Goal: Find specific page/section: Find specific page/section

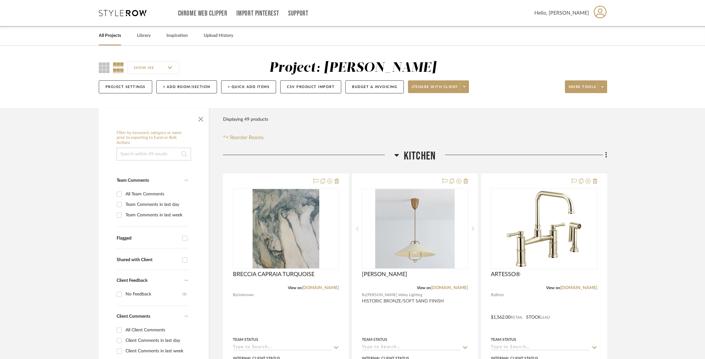
click at [112, 34] on link "All Projects" at bounding box center [110, 35] width 22 height 9
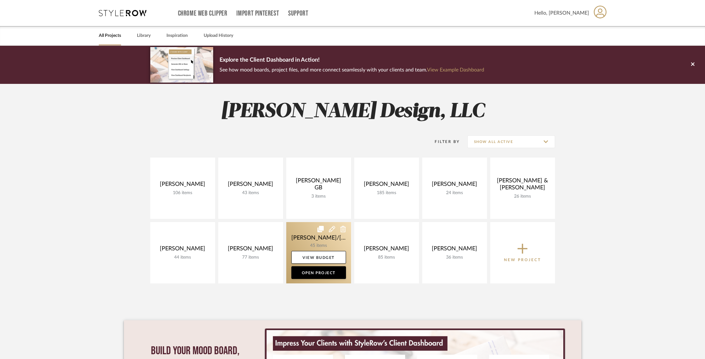
click at [295, 233] on link at bounding box center [318, 252] width 65 height 61
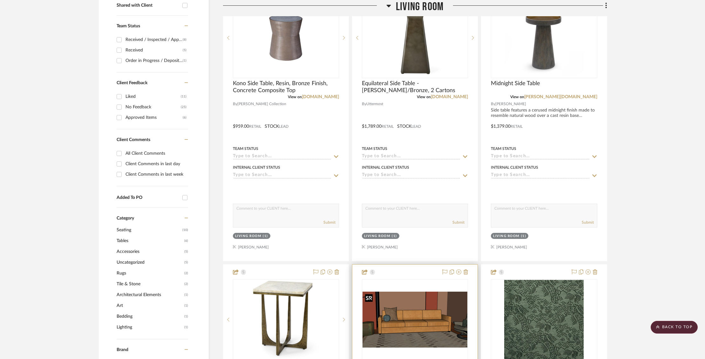
click at [407, 292] on img "0" at bounding box center [414, 320] width 105 height 56
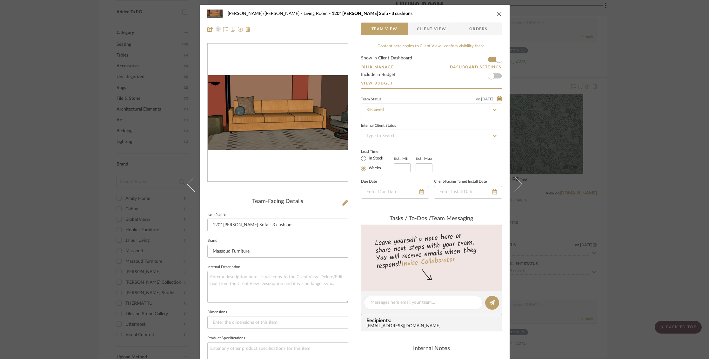
click at [304, 127] on img "0" at bounding box center [278, 112] width 140 height 75
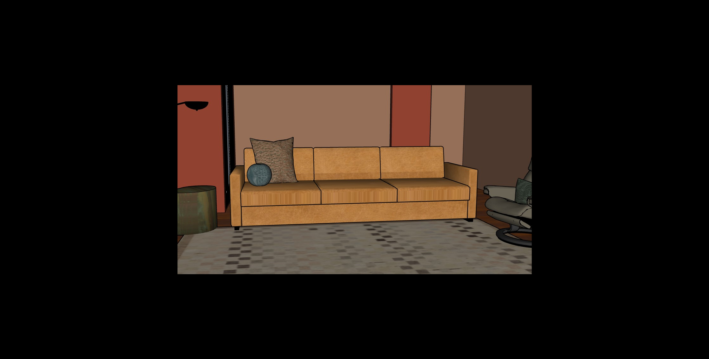
click at [305, 129] on img at bounding box center [355, 179] width 355 height 189
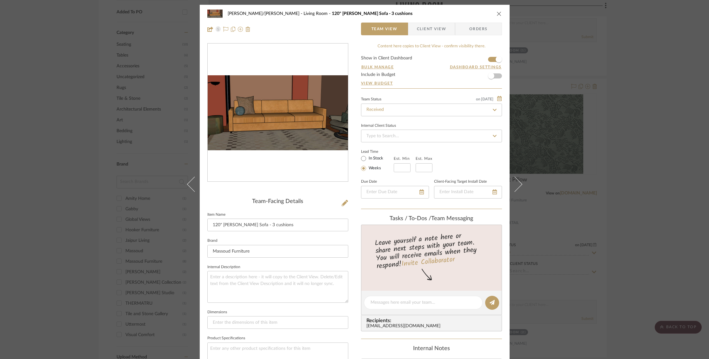
click at [498, 12] on icon "close" at bounding box center [499, 13] width 5 height 5
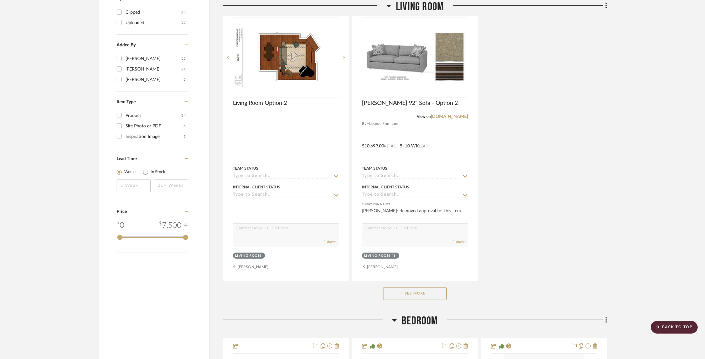
scroll to position [799, 0]
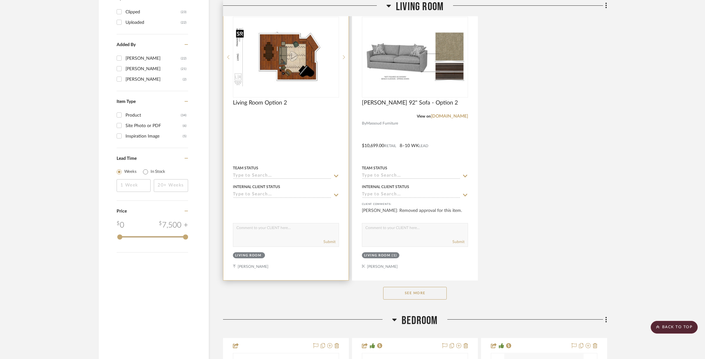
click at [0, 0] on img at bounding box center [0, 0] width 0 height 0
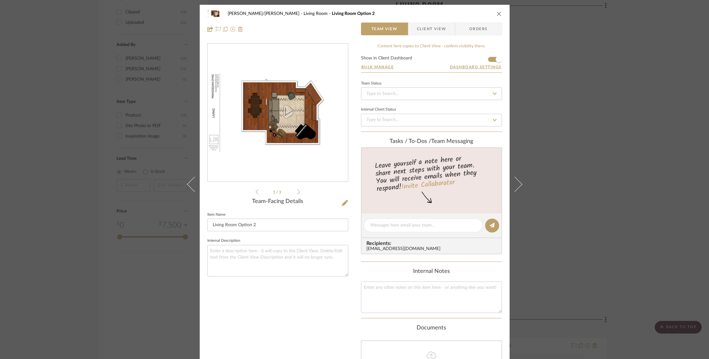
click at [295, 109] on img "0" at bounding box center [278, 112] width 140 height 79
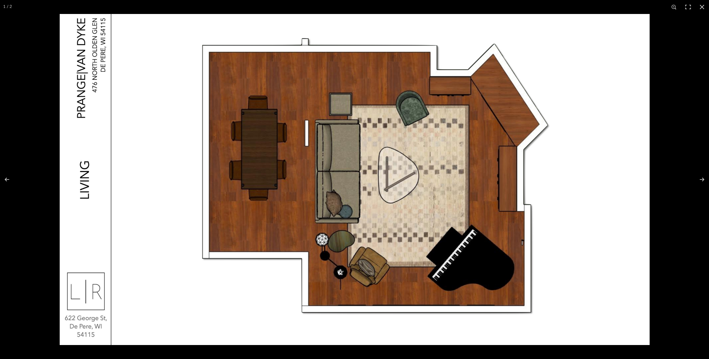
click at [295, 109] on img at bounding box center [355, 179] width 590 height 331
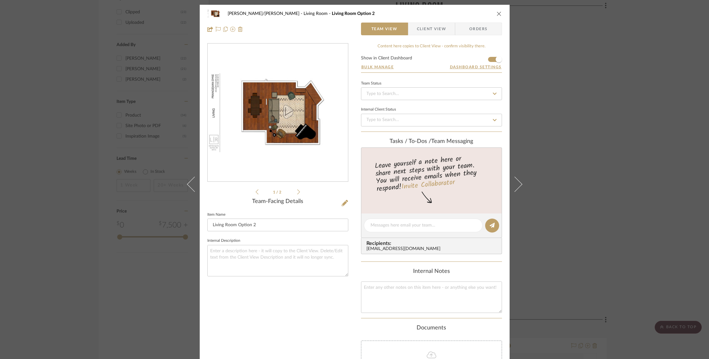
click at [497, 9] on div "[PERSON_NAME]/[PERSON_NAME] Living Room Living Room Option 2" at bounding box center [354, 13] width 295 height 13
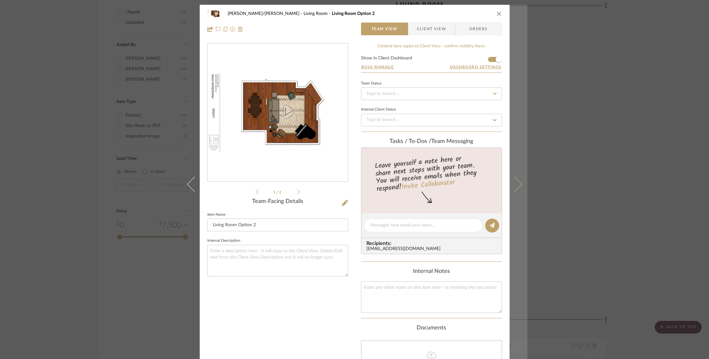
drag, startPoint x: 498, startPoint y: 13, endPoint x: 511, endPoint y: 6, distance: 14.9
click at [501, 11] on div "[PERSON_NAME]/[PERSON_NAME] Living Room Living Room Option 2 Team View Client V…" at bounding box center [355, 21] width 310 height 33
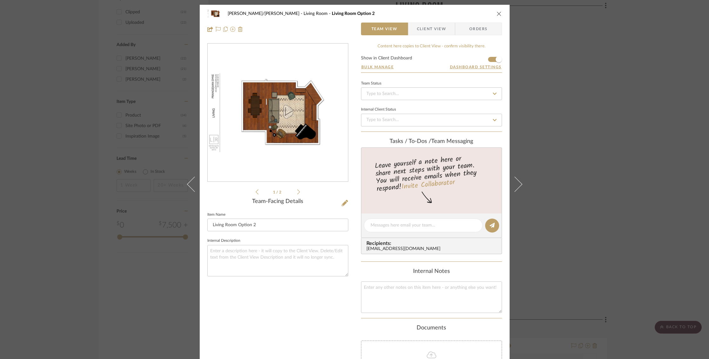
click at [498, 12] on icon "close" at bounding box center [499, 13] width 5 height 5
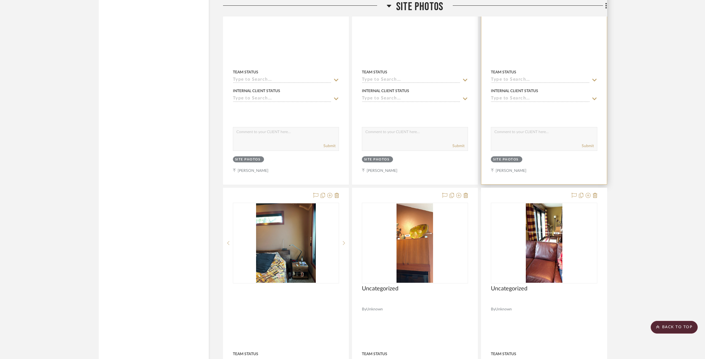
scroll to position [2447, 0]
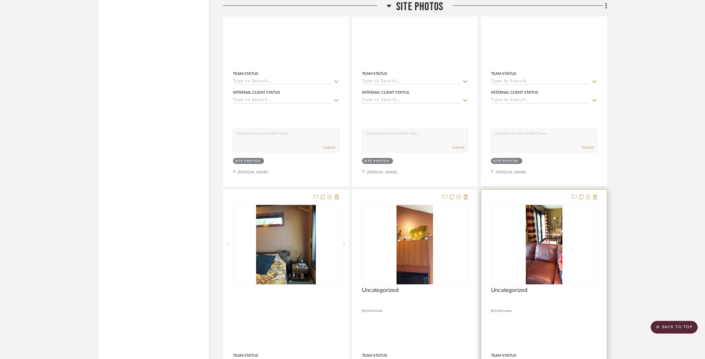
click at [541, 227] on img "0" at bounding box center [544, 244] width 37 height 79
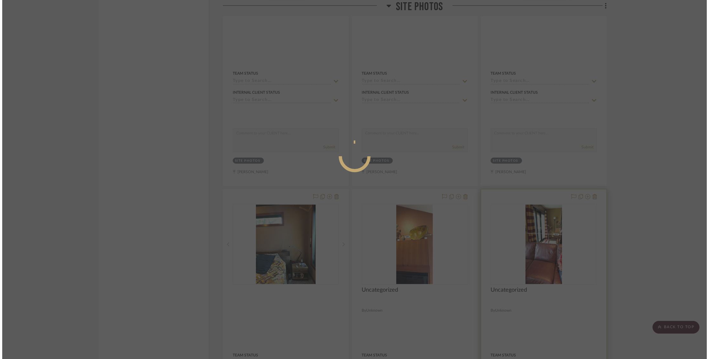
scroll to position [0, 0]
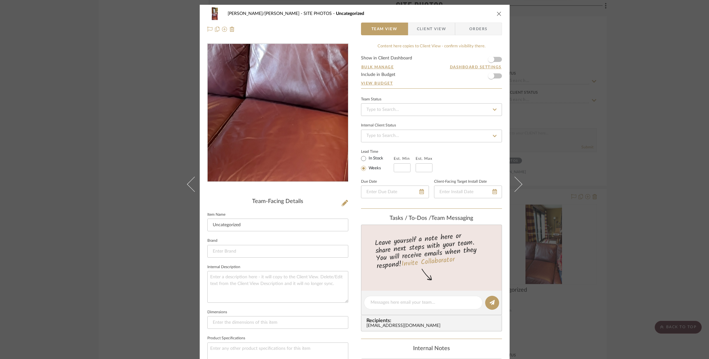
click at [270, 144] on img "0" at bounding box center [278, 113] width 64 height 138
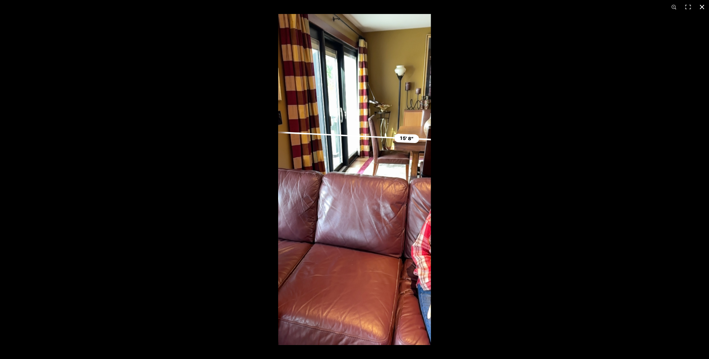
click at [705, 6] on button at bounding box center [702, 7] width 14 height 14
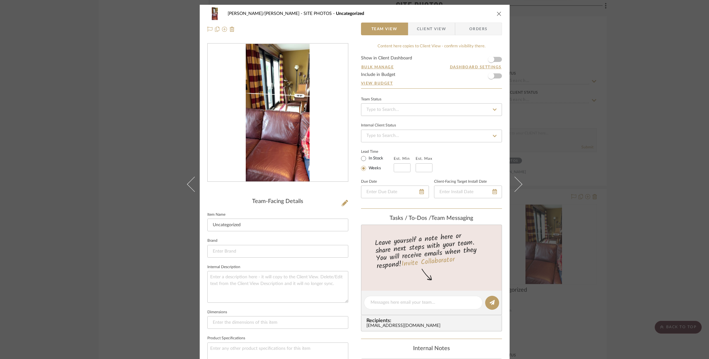
click at [497, 13] on icon "close" at bounding box center [499, 13] width 5 height 5
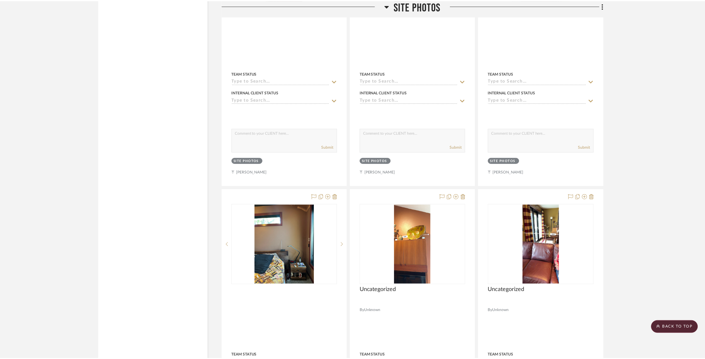
scroll to position [2447, 0]
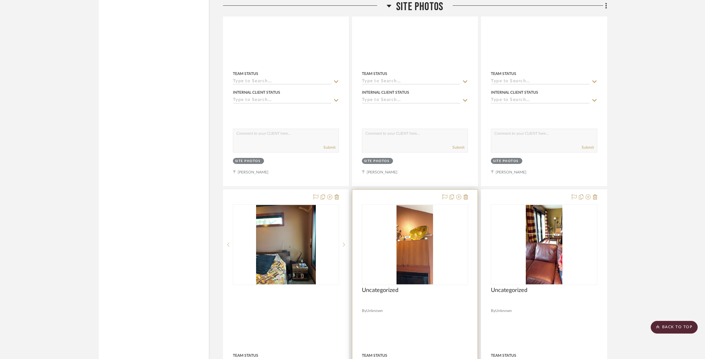
click at [425, 237] on div at bounding box center [415, 244] width 106 height 81
click at [404, 234] on img "0" at bounding box center [414, 244] width 37 height 79
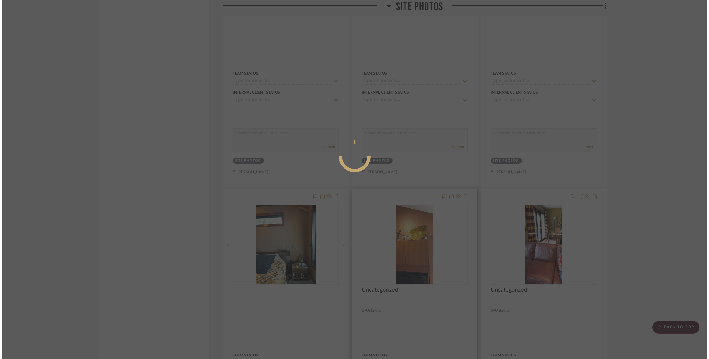
scroll to position [0, 0]
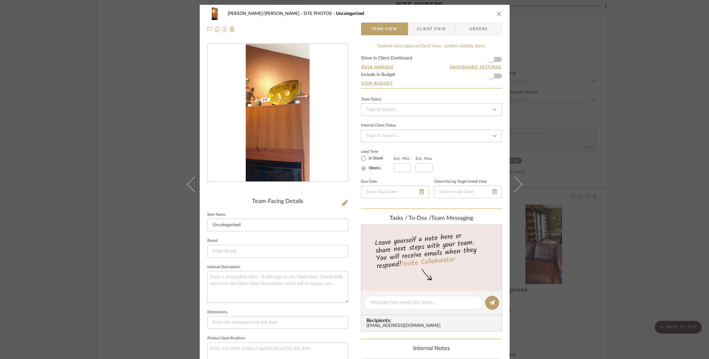
click at [497, 14] on icon "close" at bounding box center [499, 13] width 5 height 5
